Goal: Task Accomplishment & Management: Complete application form

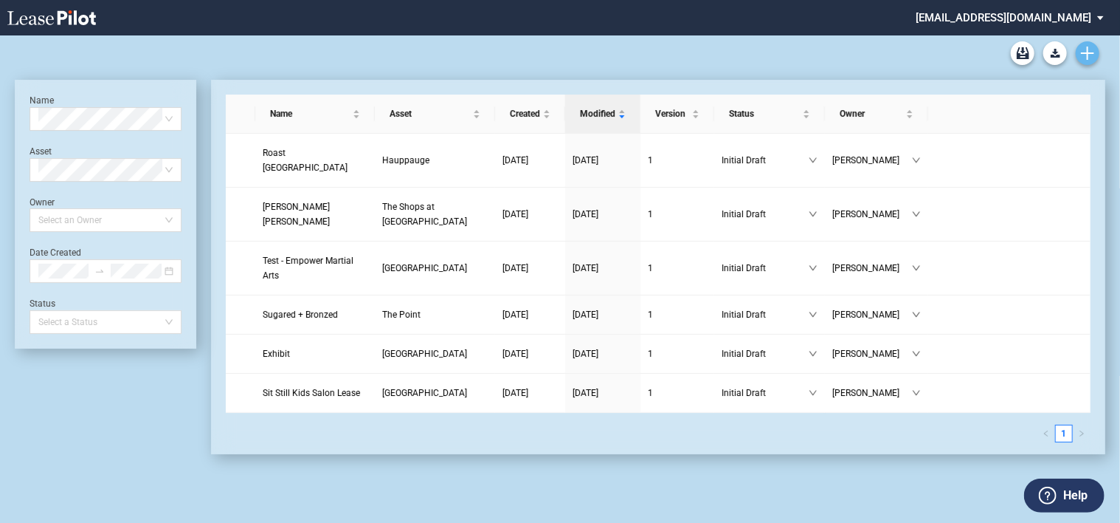
click at [1089, 52] on use "Create new document" at bounding box center [1087, 52] width 13 height 13
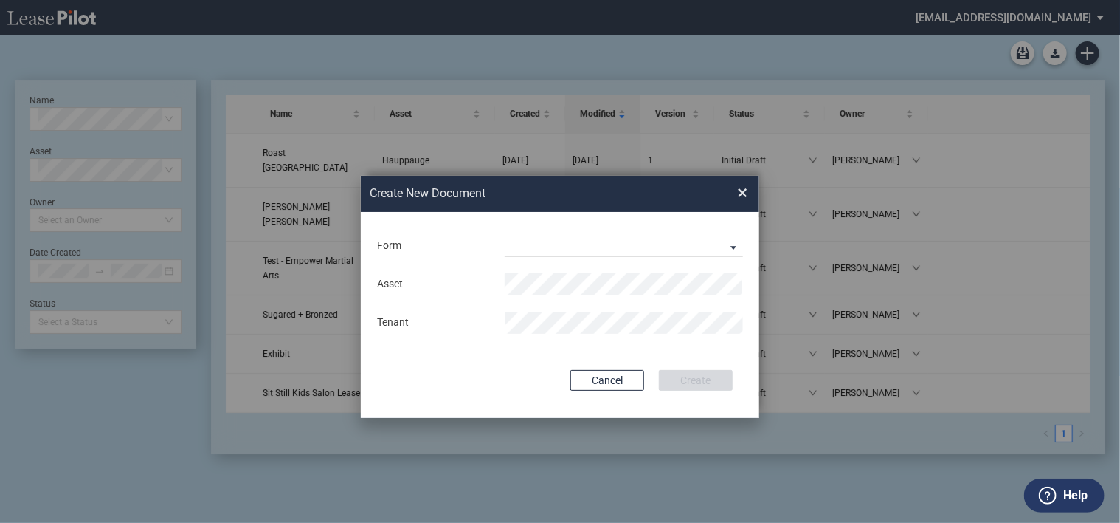
click at [744, 194] on span "×" at bounding box center [742, 194] width 10 height 24
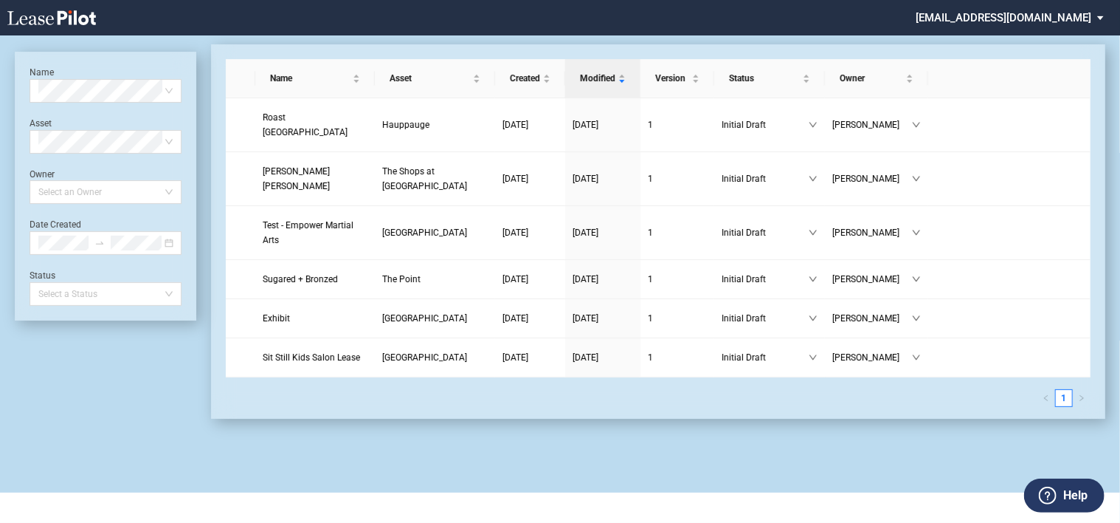
click at [1098, 18] on md-select "[EMAIL_ADDRESS][DOMAIN_NAME] Settings Sign Out" at bounding box center [1015, 16] width 202 height 33
click at [847, 34] on md-backdrop at bounding box center [560, 261] width 1120 height 523
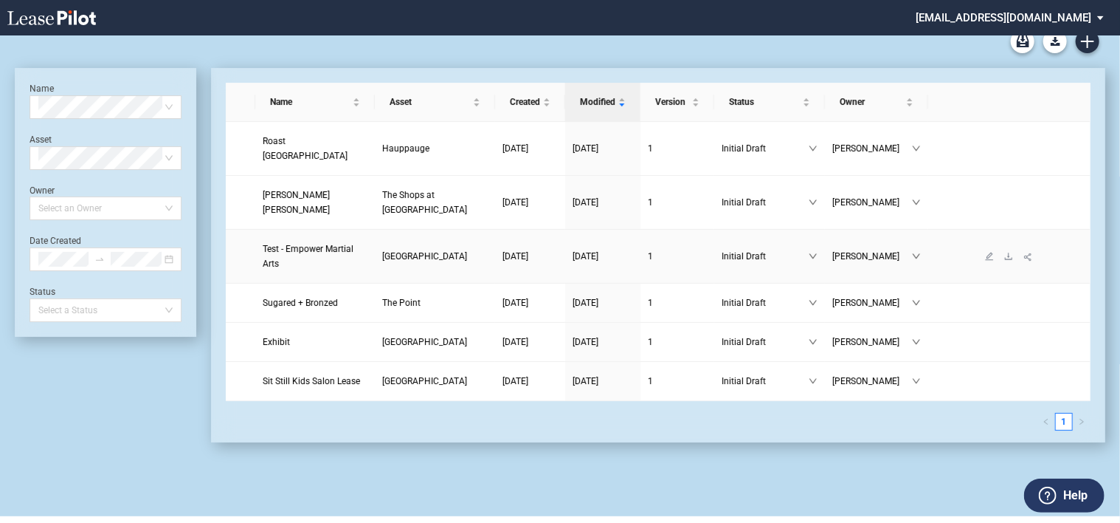
scroll to position [0, 0]
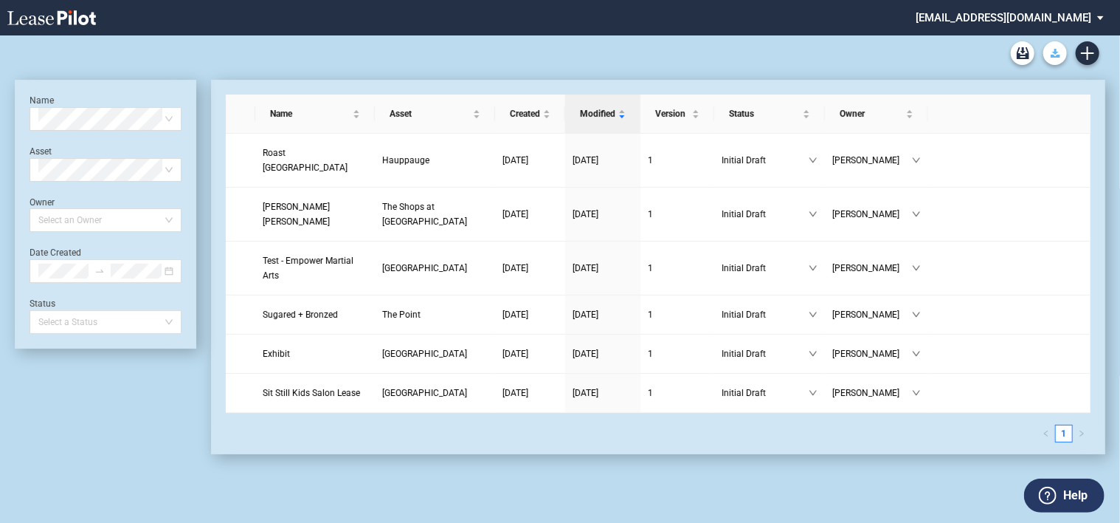
click at [1052, 54] on icon "Download Blank Form" at bounding box center [1056, 53] width 10 height 9
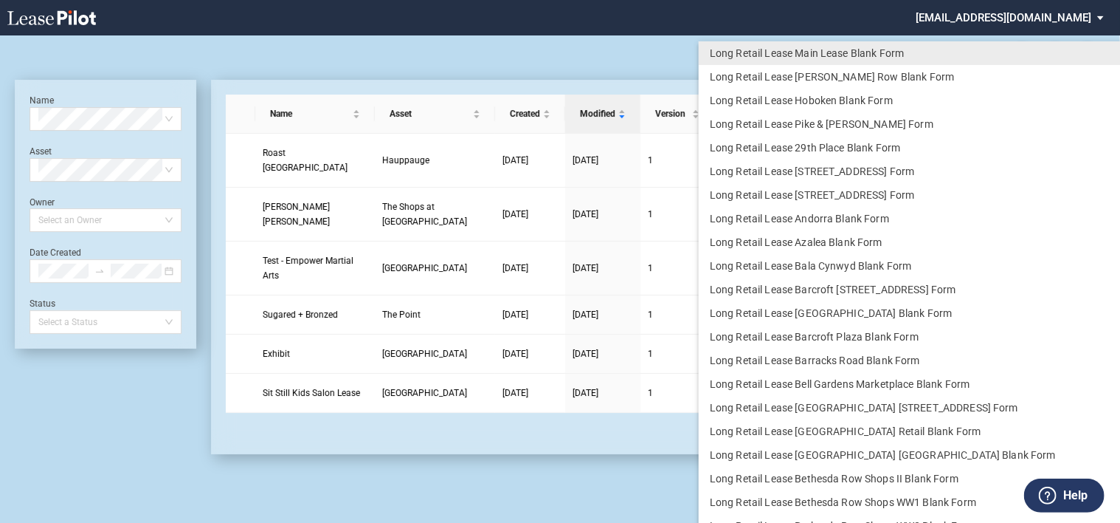
click at [568, 58] on md-backdrop at bounding box center [560, 261] width 1120 height 523
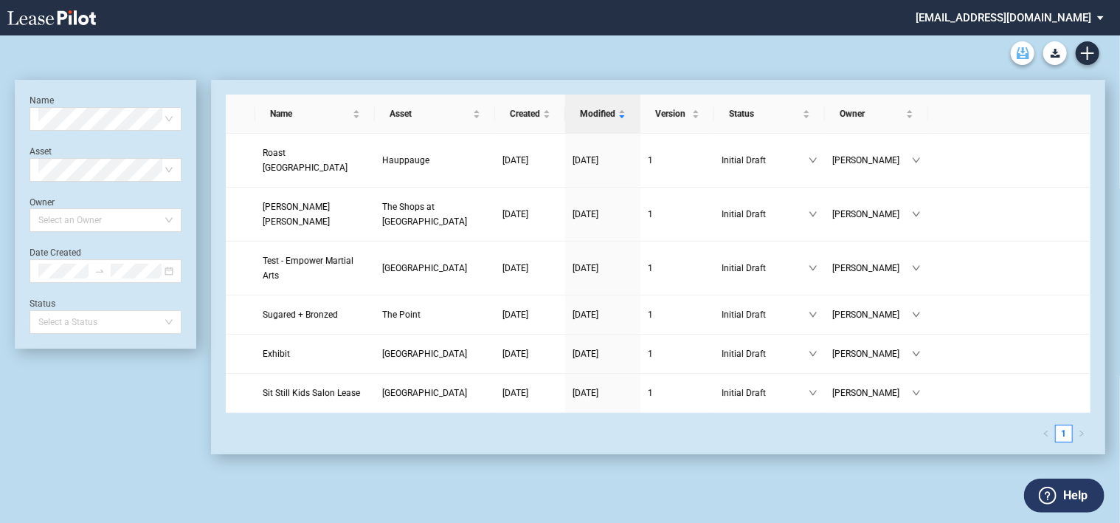
click at [1020, 56] on use "Archive" at bounding box center [1023, 53] width 13 height 12
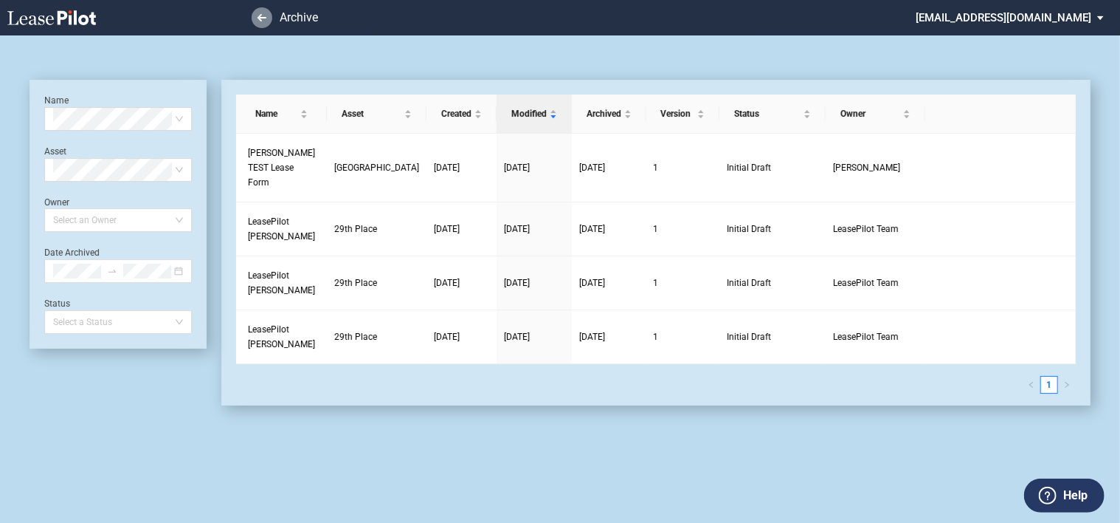
click at [266, 18] on use at bounding box center [262, 17] width 9 height 7
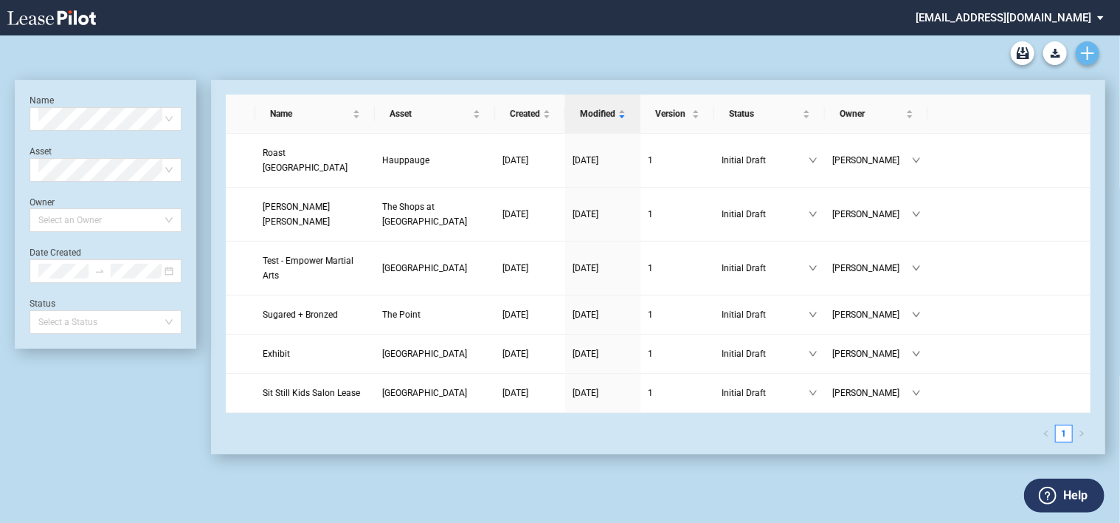
click at [1089, 54] on icon "Create new document" at bounding box center [1087, 52] width 13 height 13
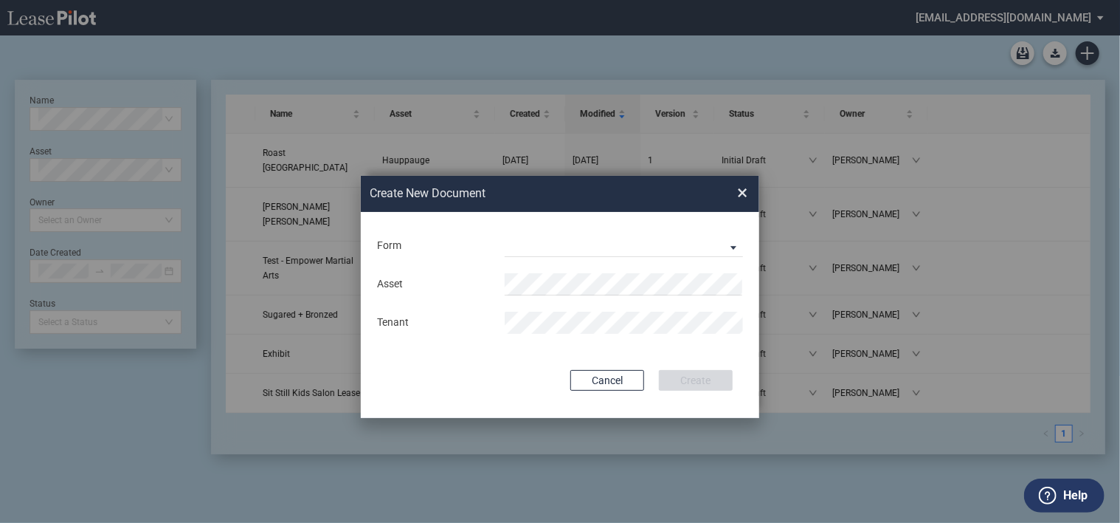
click at [744, 194] on span "×" at bounding box center [742, 194] width 10 height 24
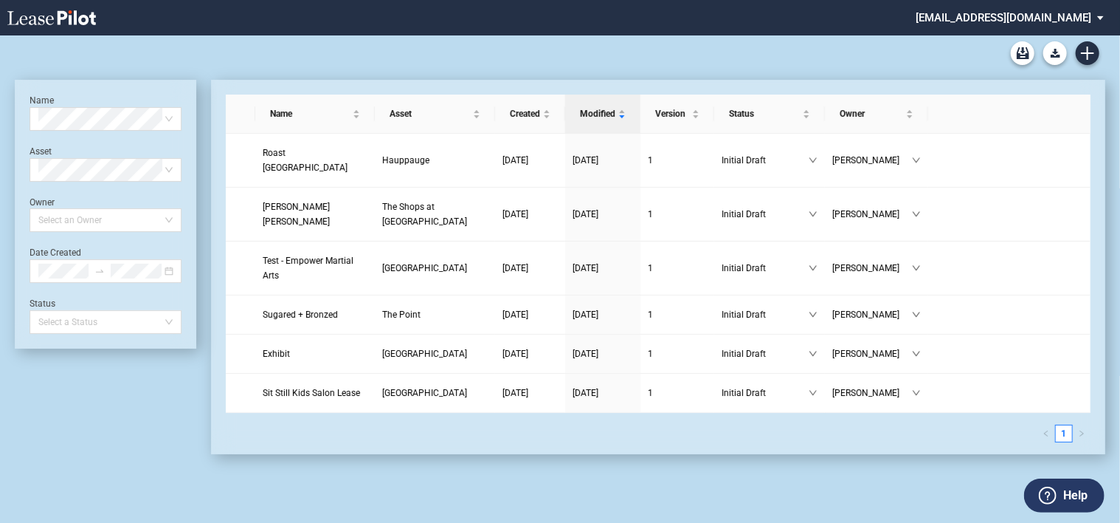
click at [80, 18] on use at bounding box center [51, 17] width 89 height 15
click at [1089, 51] on icon "Create new document" at bounding box center [1087, 52] width 13 height 13
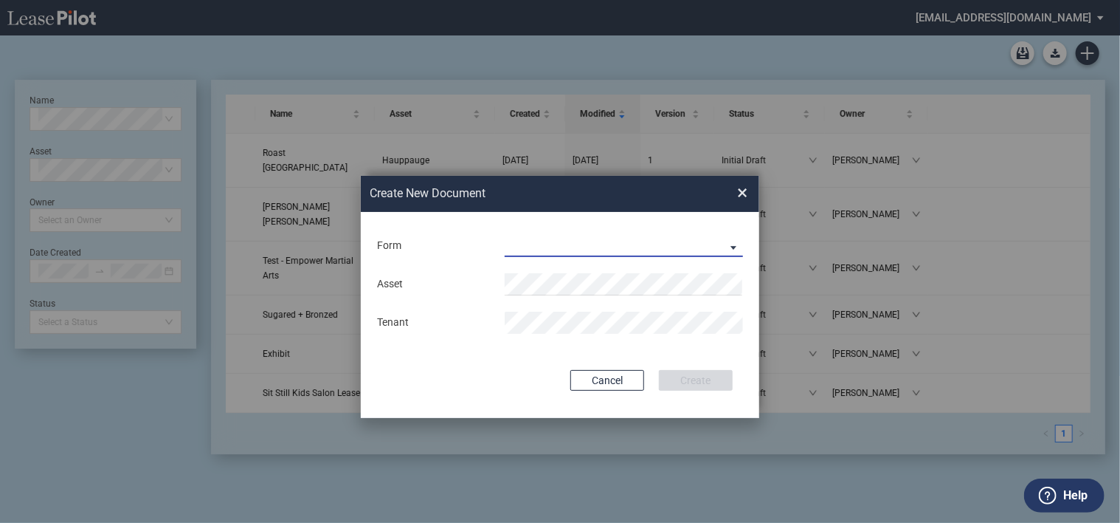
click at [688, 249] on md-select "Long Retail Lease Long Retail Lease Santana Row Long Retail Lease Hoboken Long …" at bounding box center [624, 246] width 238 height 22
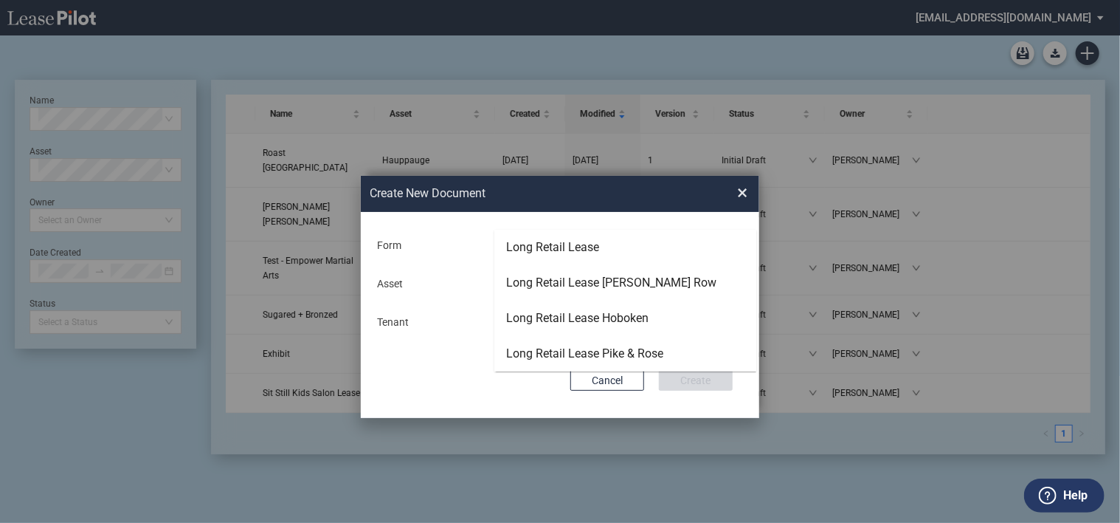
click at [741, 191] on md-backdrop at bounding box center [560, 261] width 1120 height 523
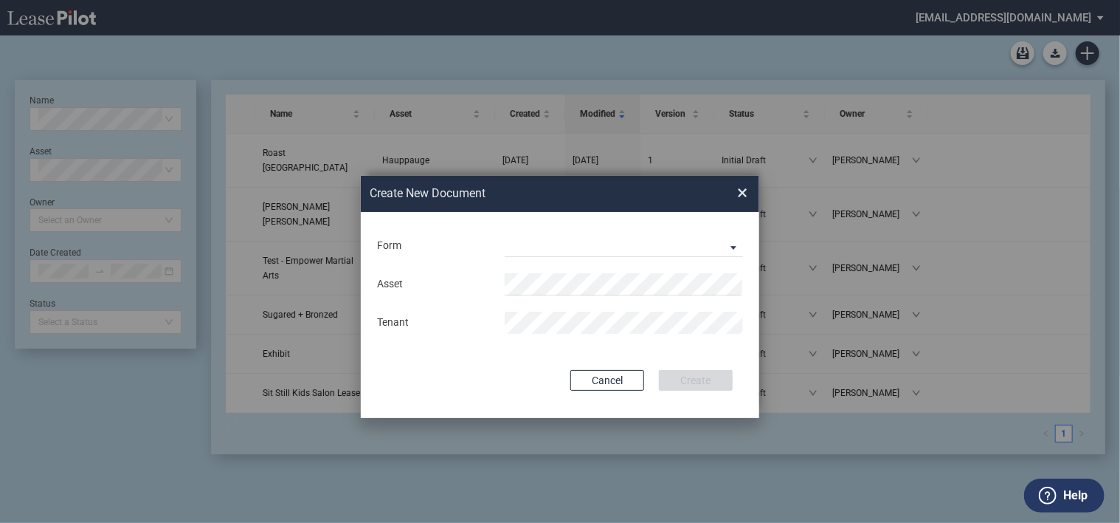
click at [613, 381] on button "Cancel" at bounding box center [608, 380] width 74 height 21
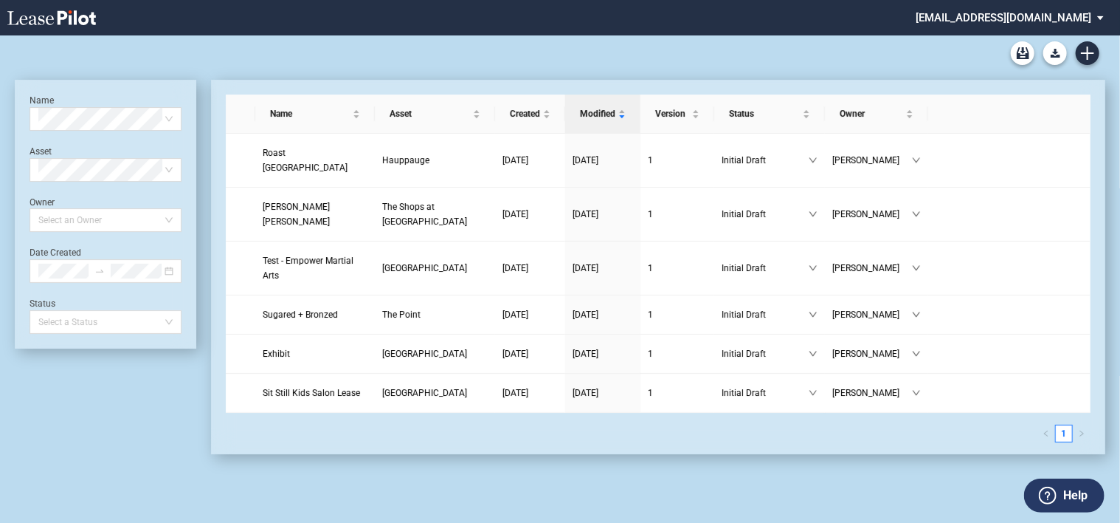
scroll to position [35, 0]
